Goal: Communication & Community: Answer question/provide support

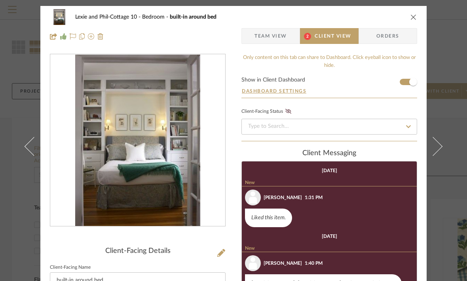
scroll to position [194, 0]
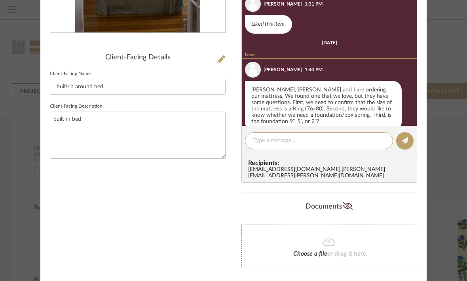
click at [266, 145] on textarea at bounding box center [318, 141] width 131 height 8
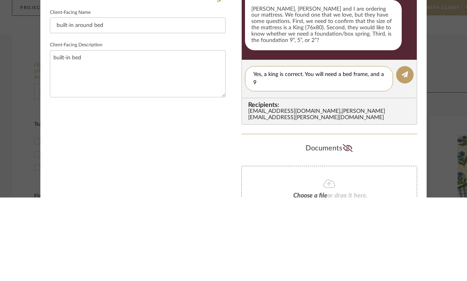
scroll to position [0, 0]
type textarea "Yes, a king is correct. You will need a bed frame, and a 9” foundation/box spri…"
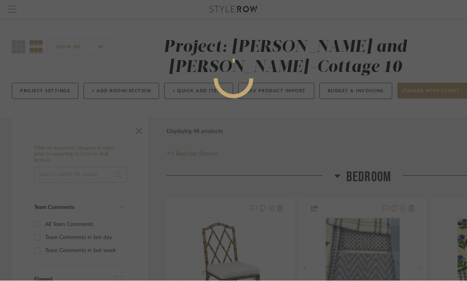
scroll to position [66, 0]
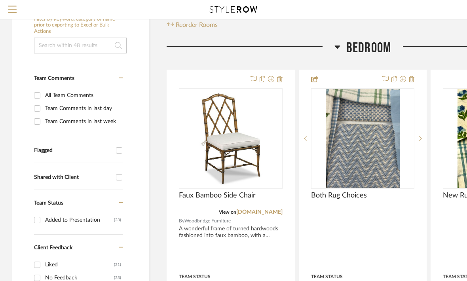
scroll to position [131, 0]
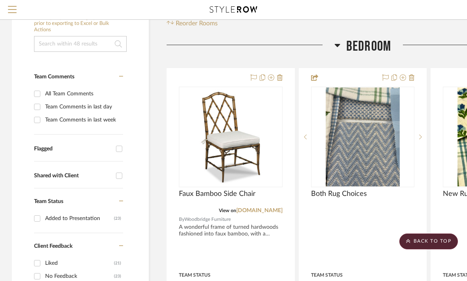
click at [282, 78] on icon at bounding box center [280, 77] width 6 height 6
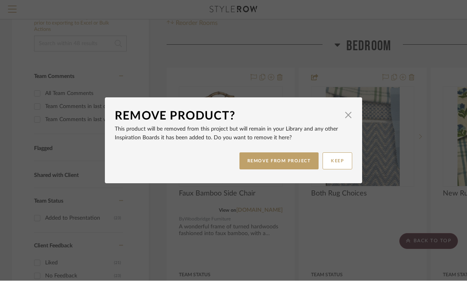
click at [288, 164] on button "REMOVE FROM PROJECT" at bounding box center [280, 161] width 80 height 17
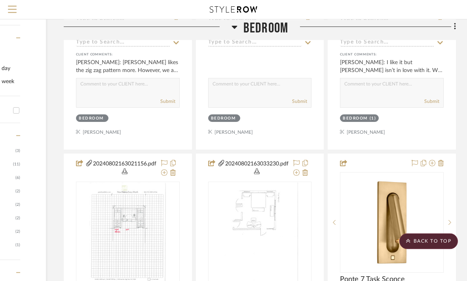
scroll to position [397, 103]
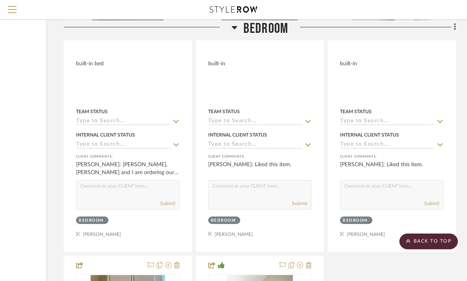
click at [132, 169] on div "[PERSON_NAME]: [PERSON_NAME], [PERSON_NAME] and I are ordering our mattress. We…" at bounding box center [128, 169] width 104 height 16
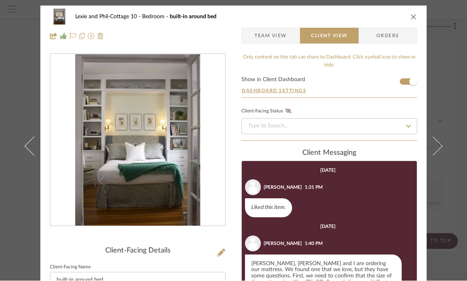
scroll to position [181, 0]
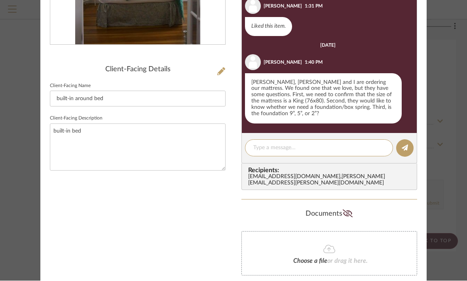
click at [270, 144] on textarea at bounding box center [318, 148] width 131 height 8
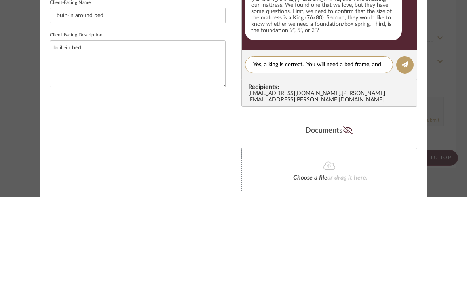
scroll to position [0, 0]
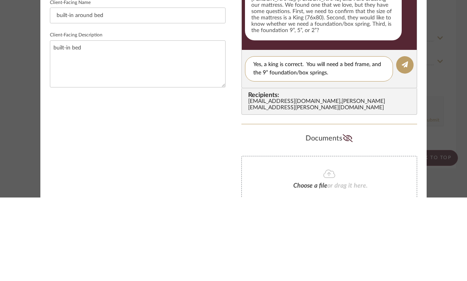
type textarea "Yes, a king is correct. You will need a bed frame, and the 9” foundation/box sp…"
click at [404, 145] on icon at bounding box center [405, 148] width 6 height 6
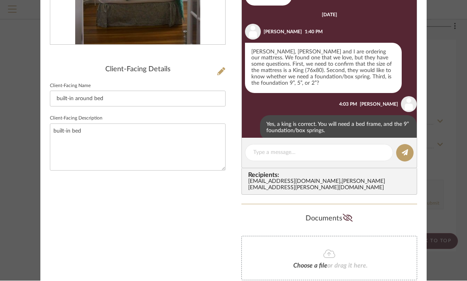
scroll to position [34, 0]
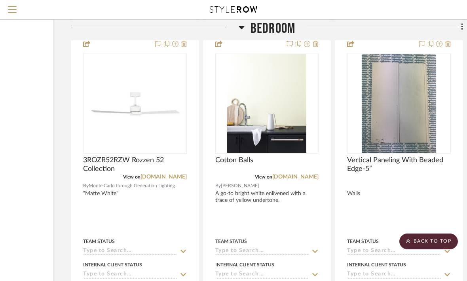
scroll to position [2282, 96]
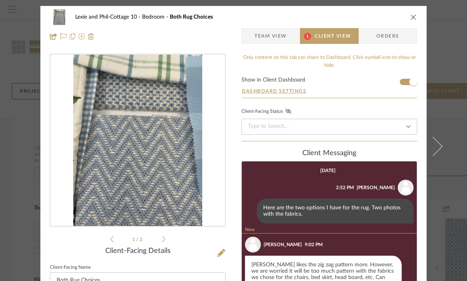
scroll to position [181, 0]
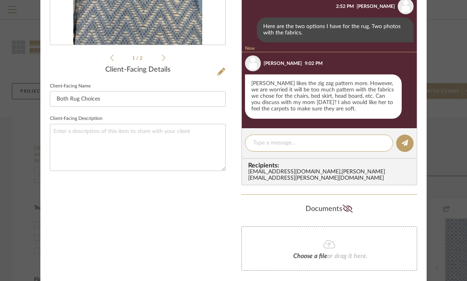
click at [268, 142] on textarea at bounding box center [318, 143] width 131 height 8
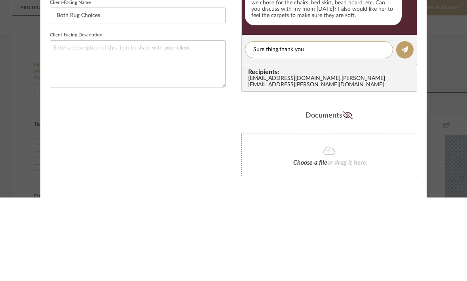
type textarea "Sure thing.thank you"
click at [400, 125] on button at bounding box center [404, 133] width 17 height 17
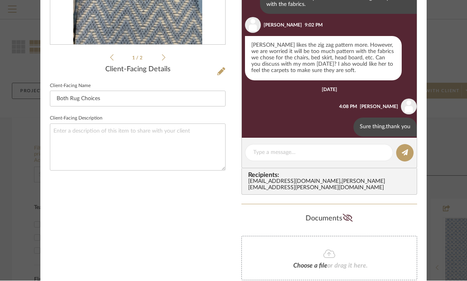
scroll to position [34, 0]
